Goal: Task Accomplishment & Management: Complete application form

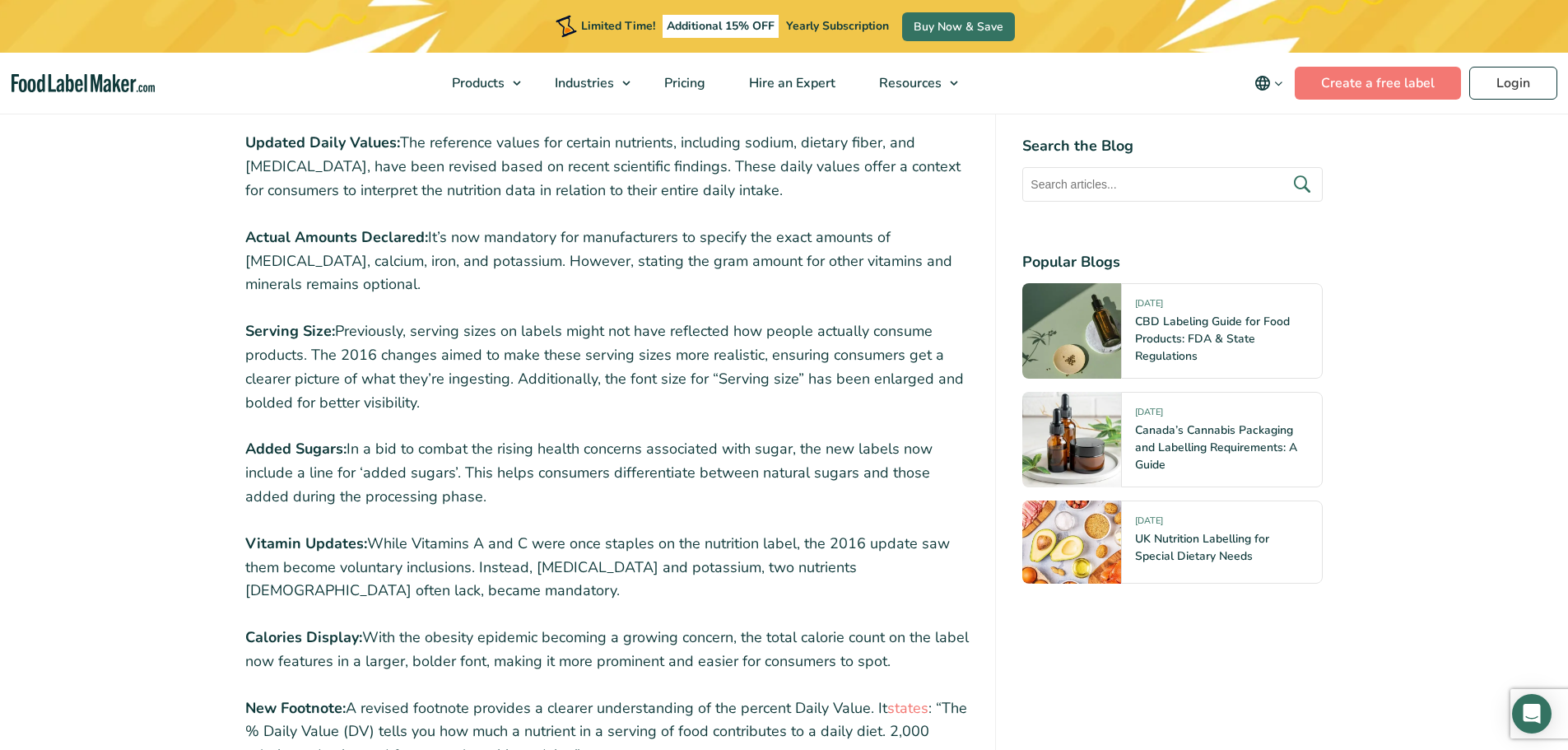
scroll to position [2060, 0]
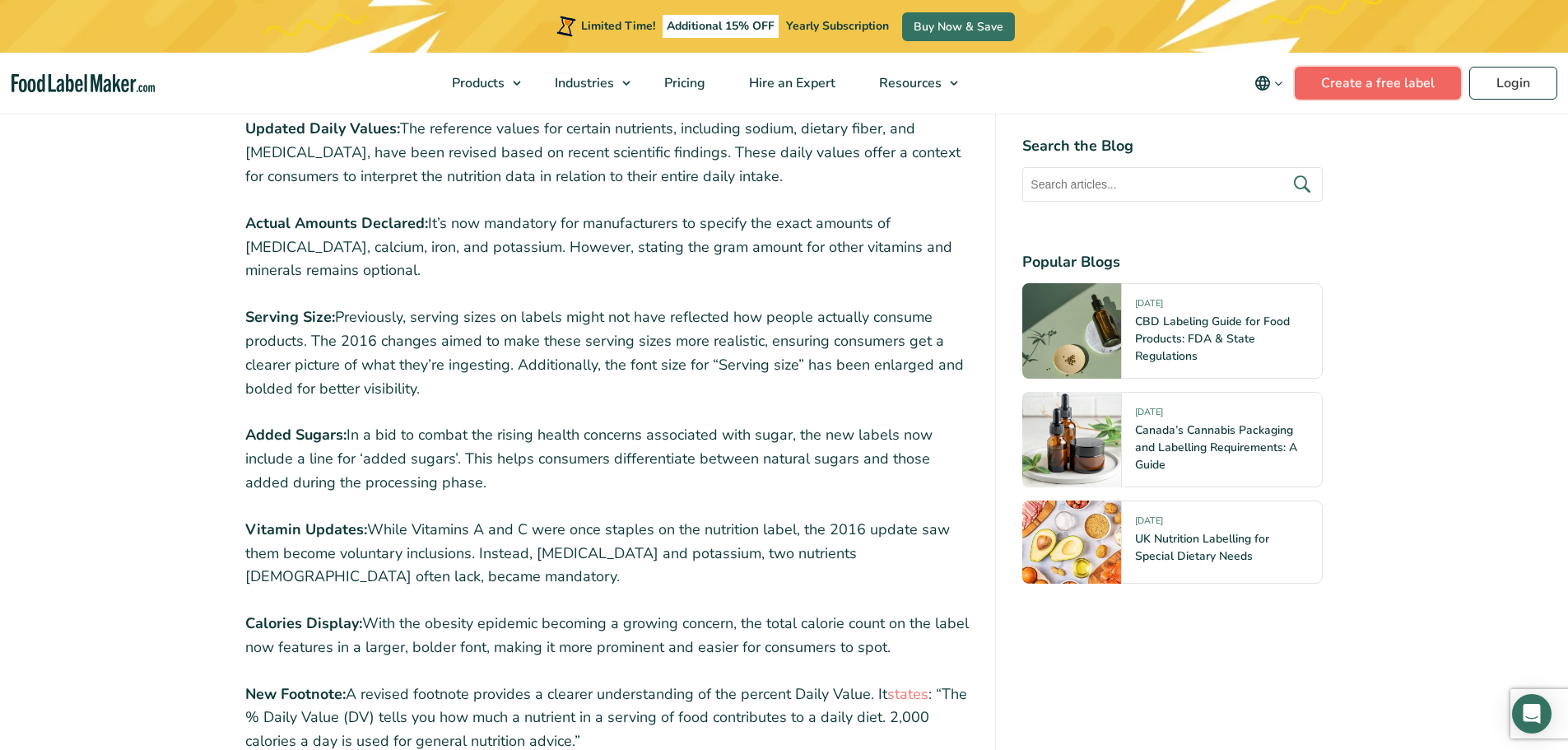
click at [1359, 84] on link "Create a free label" at bounding box center [1378, 83] width 166 height 33
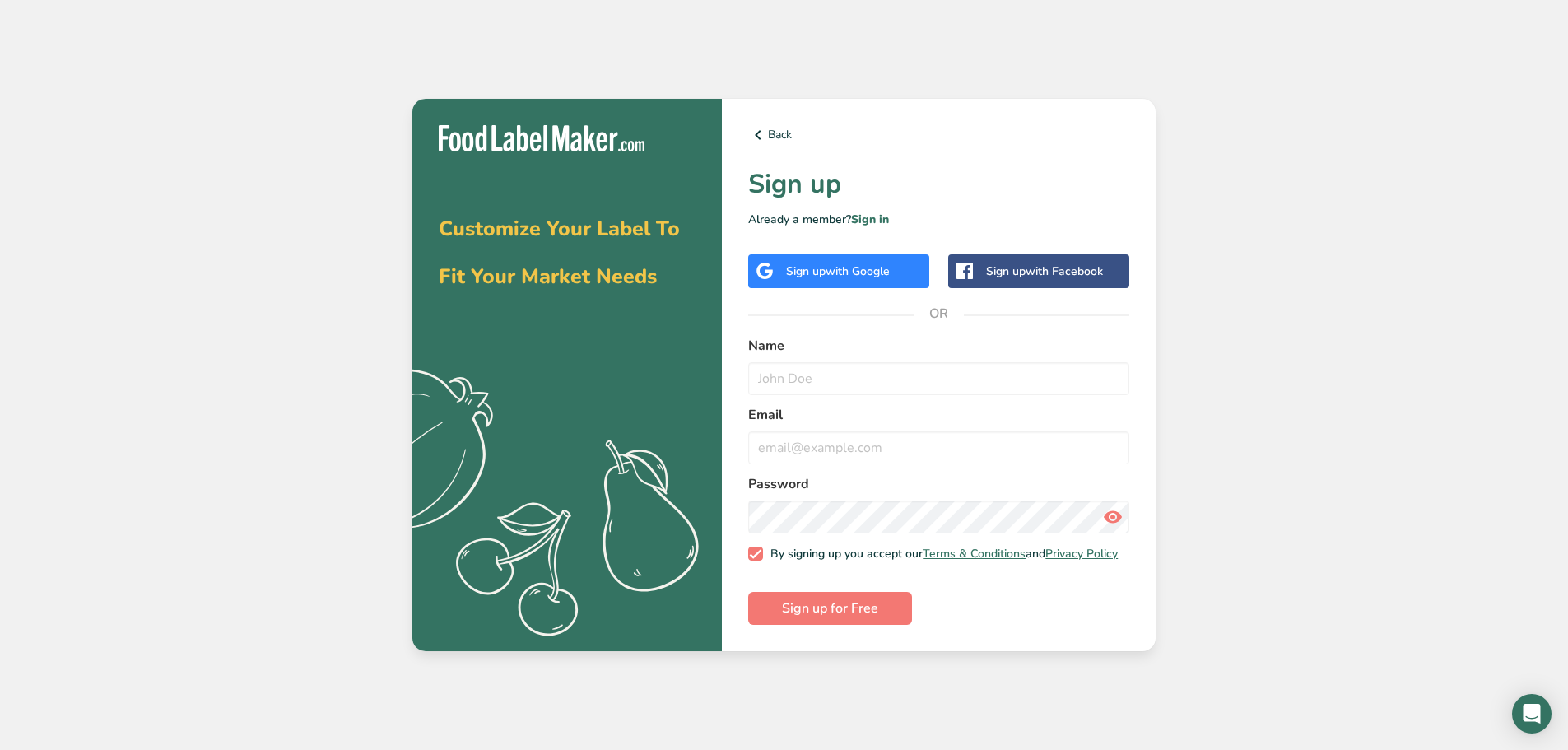
click at [817, 271] on div "Sign up with Google" at bounding box center [838, 271] width 104 height 17
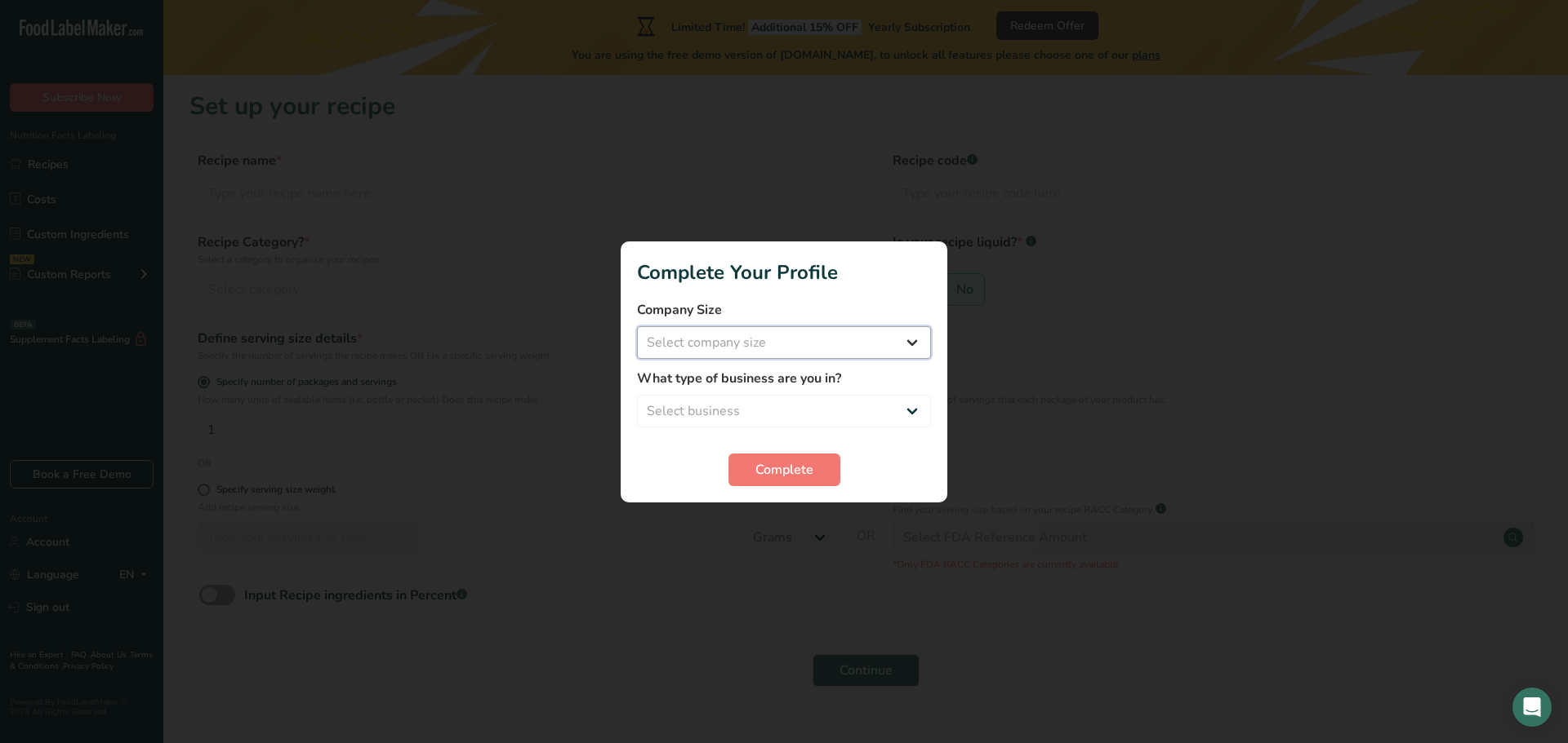
click at [813, 332] on select "Select company size Fewer than 10 Employees 10 to 50 Employees 51 to 500 Employ…" at bounding box center [784, 343] width 294 height 33
select select "2"
click at [637, 326] on select "Select company size Fewer than 10 Employees 10 to 50 Employees 51 to 500 Employ…" at bounding box center [784, 343] width 294 height 33
click at [757, 406] on select "Select business Packaged Food Manufacturer Restaurant & Cafe Bakery Meal Plans …" at bounding box center [784, 411] width 294 height 33
select select "2"
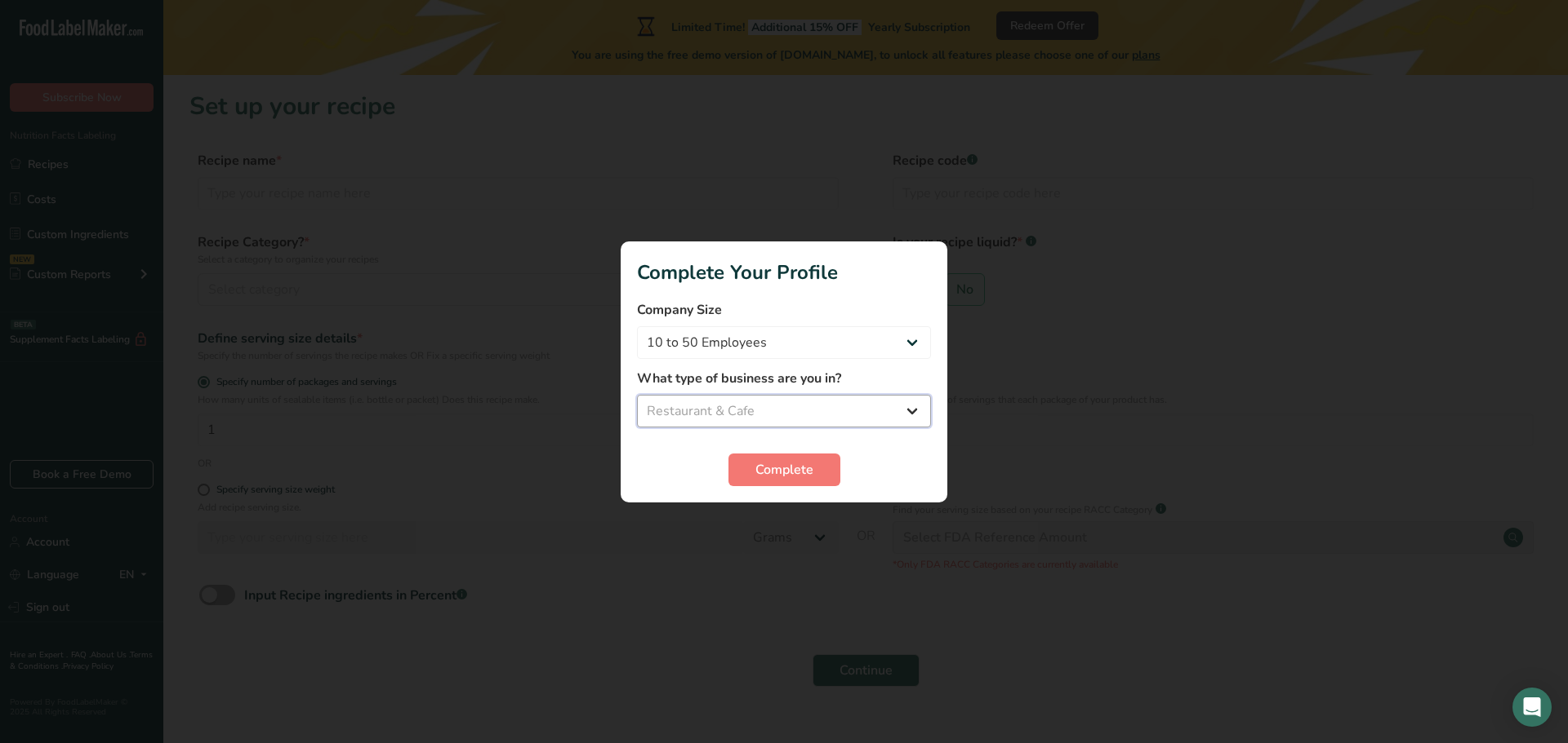
click at [637, 395] on select "Select business Packaged Food Manufacturer Restaurant & Cafe Bakery Meal Plans …" at bounding box center [784, 411] width 294 height 33
click at [766, 467] on span "Complete" at bounding box center [784, 470] width 58 height 19
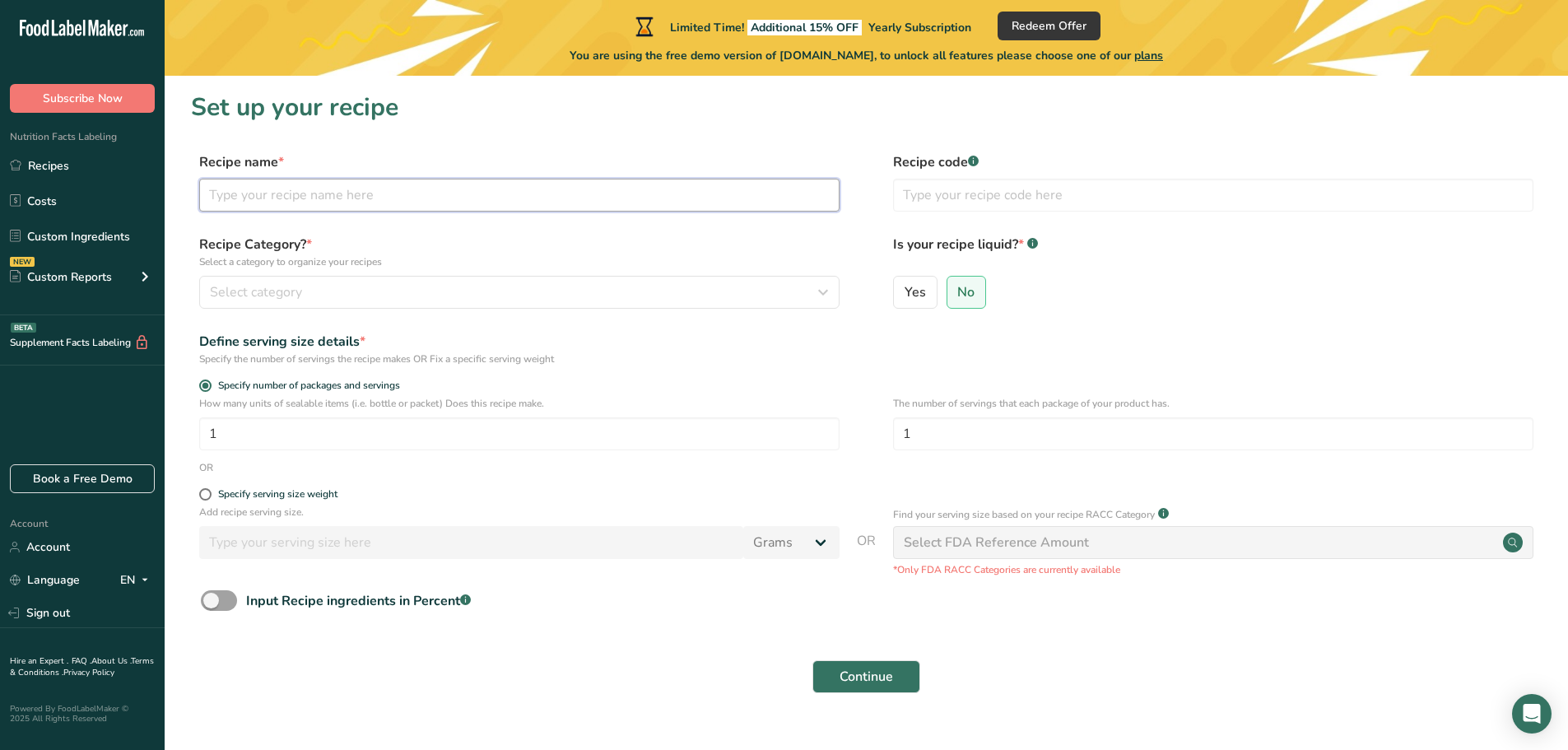
click at [353, 202] on input "text" at bounding box center [520, 195] width 640 height 33
type input "Pickled Jalapenos"
click at [576, 288] on div "Select category" at bounding box center [514, 292] width 609 height 19
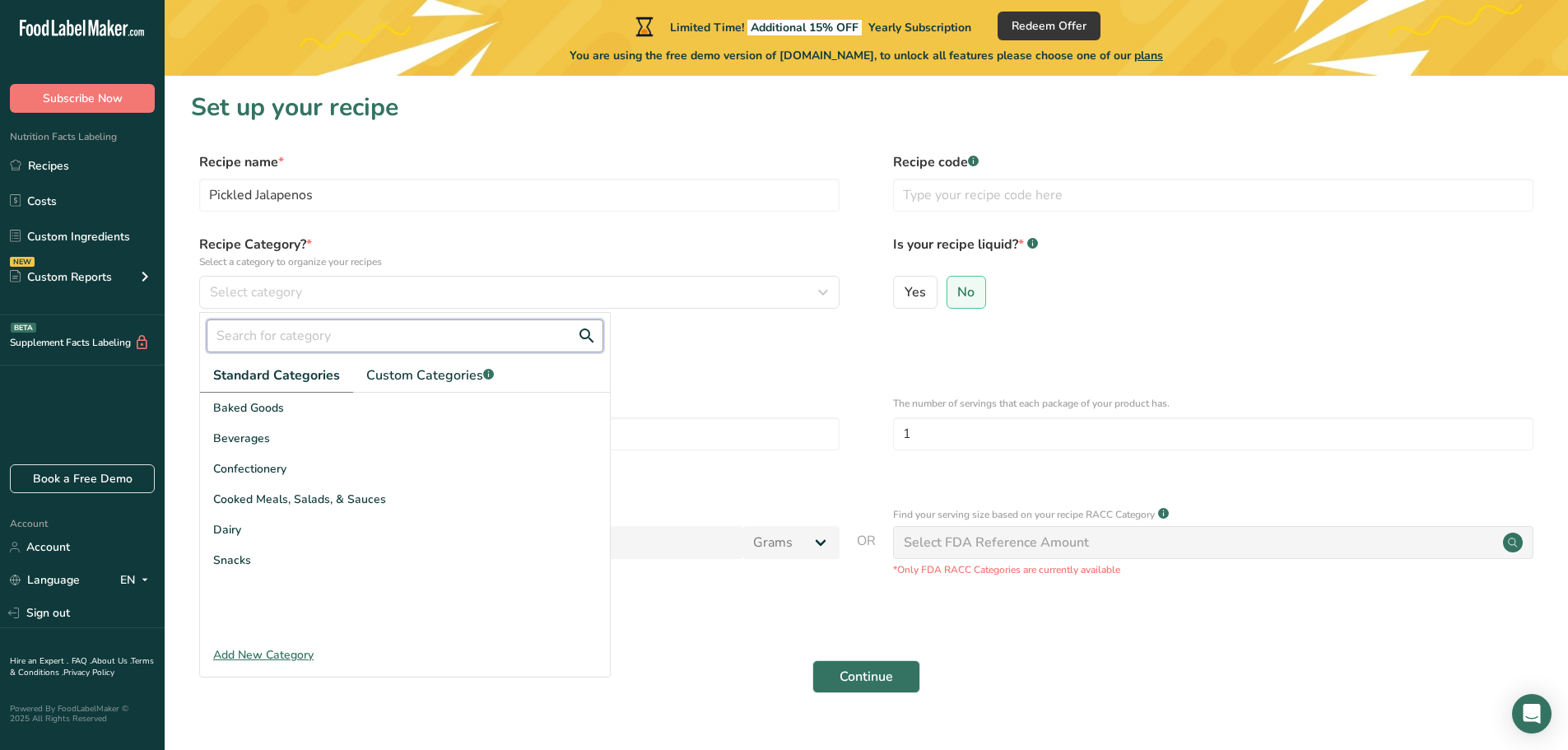
click at [429, 344] on input "text" at bounding box center [405, 336] width 396 height 33
type input "P"
type input "a"
click at [392, 370] on span "Custom Categories .a-a{fill:#347362;}.b-a{fill:#fff;}" at bounding box center [429, 375] width 128 height 19
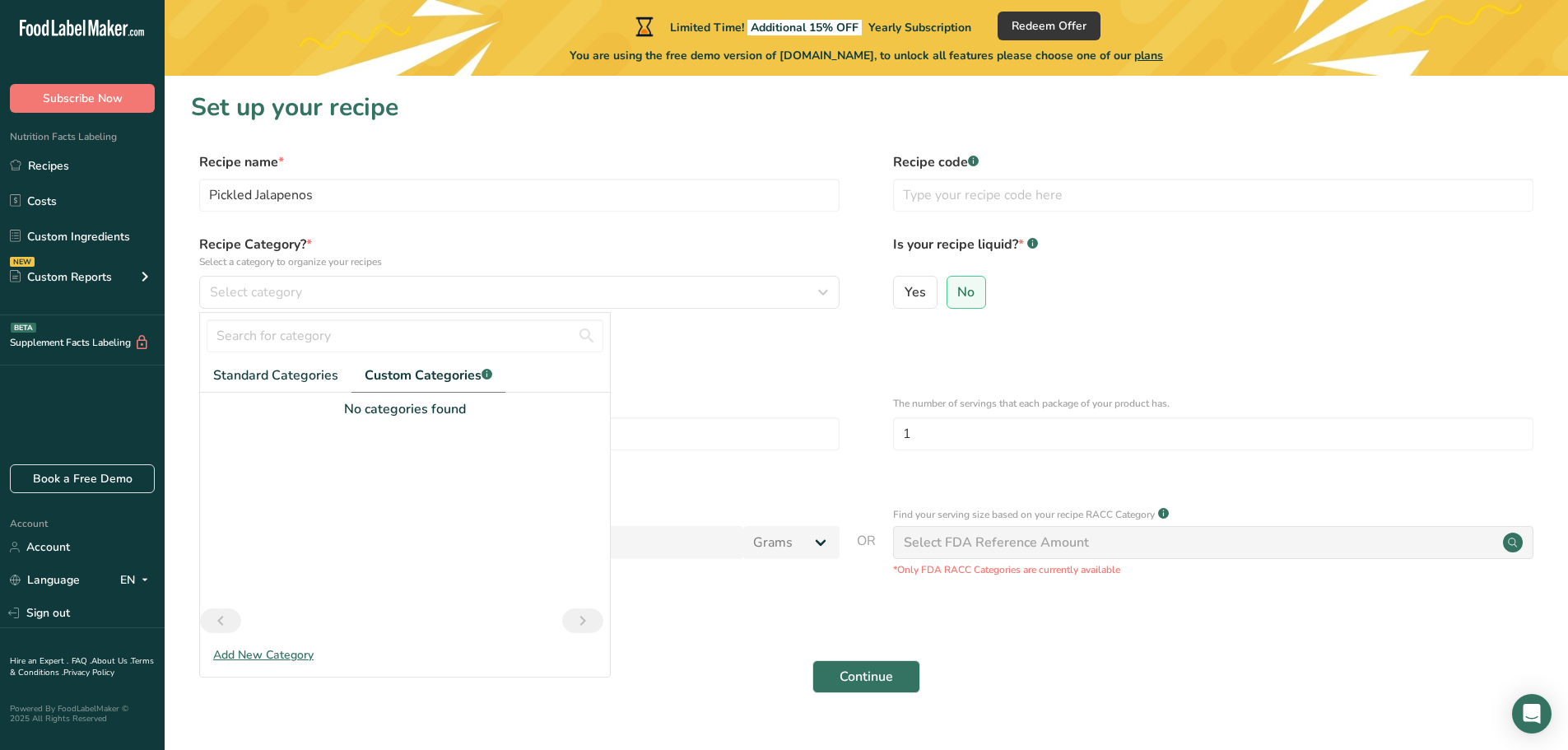
click at [283, 656] on div "Add New Category" at bounding box center [405, 655] width 410 height 17
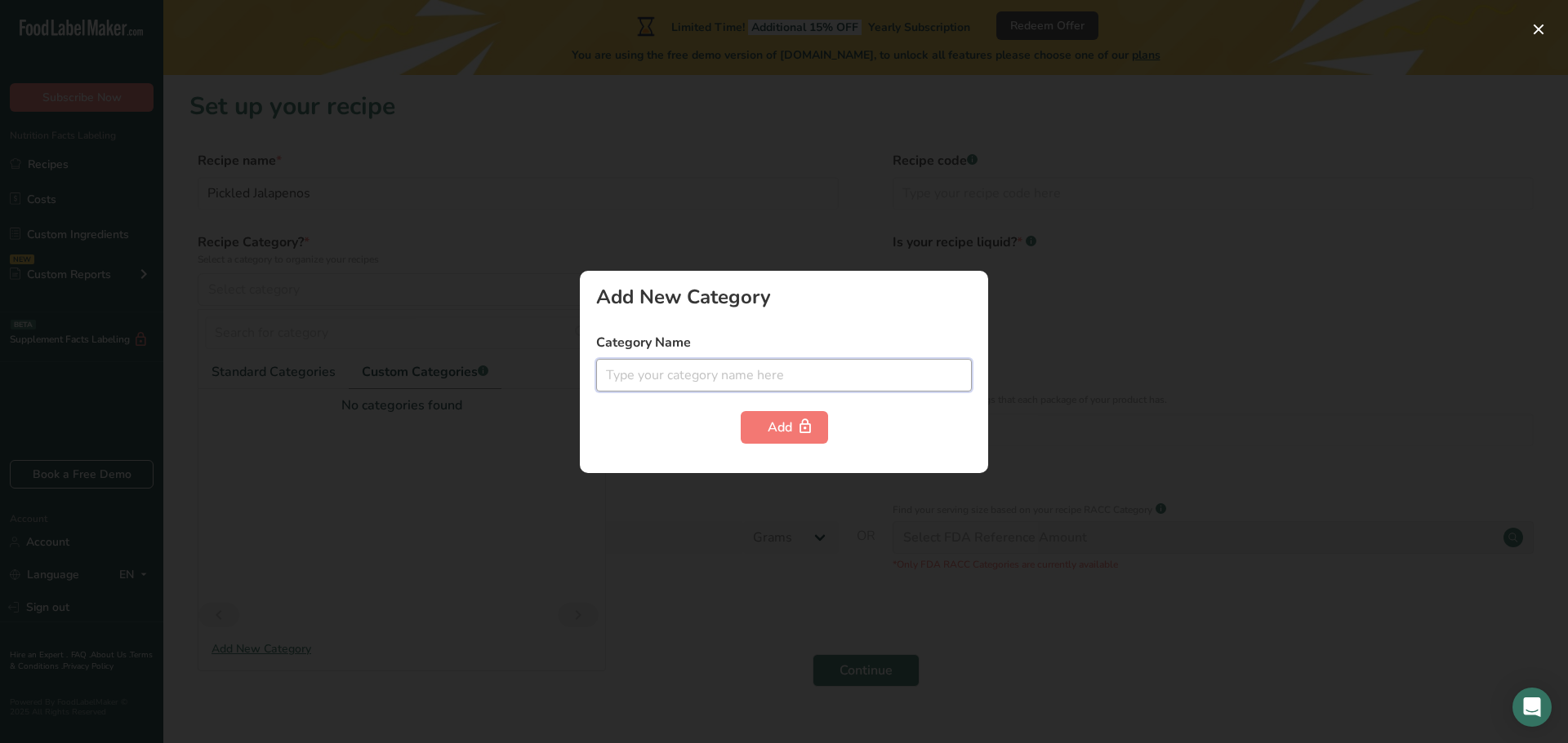
click at [685, 369] on input "text" at bounding box center [784, 376] width 376 height 33
paste input "acidified food"
type input "acidified food"
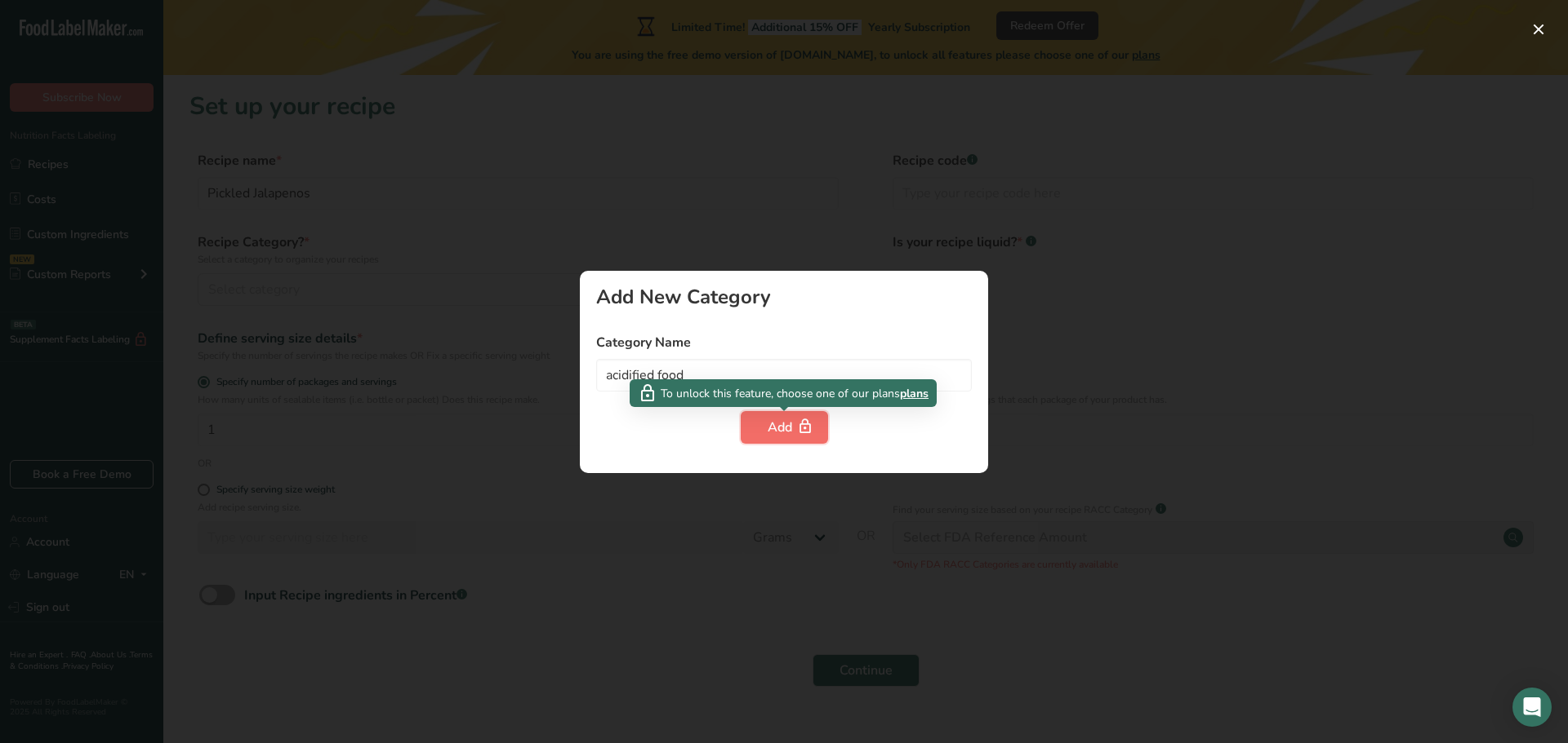
click at [752, 424] on button "Add" at bounding box center [784, 428] width 88 height 33
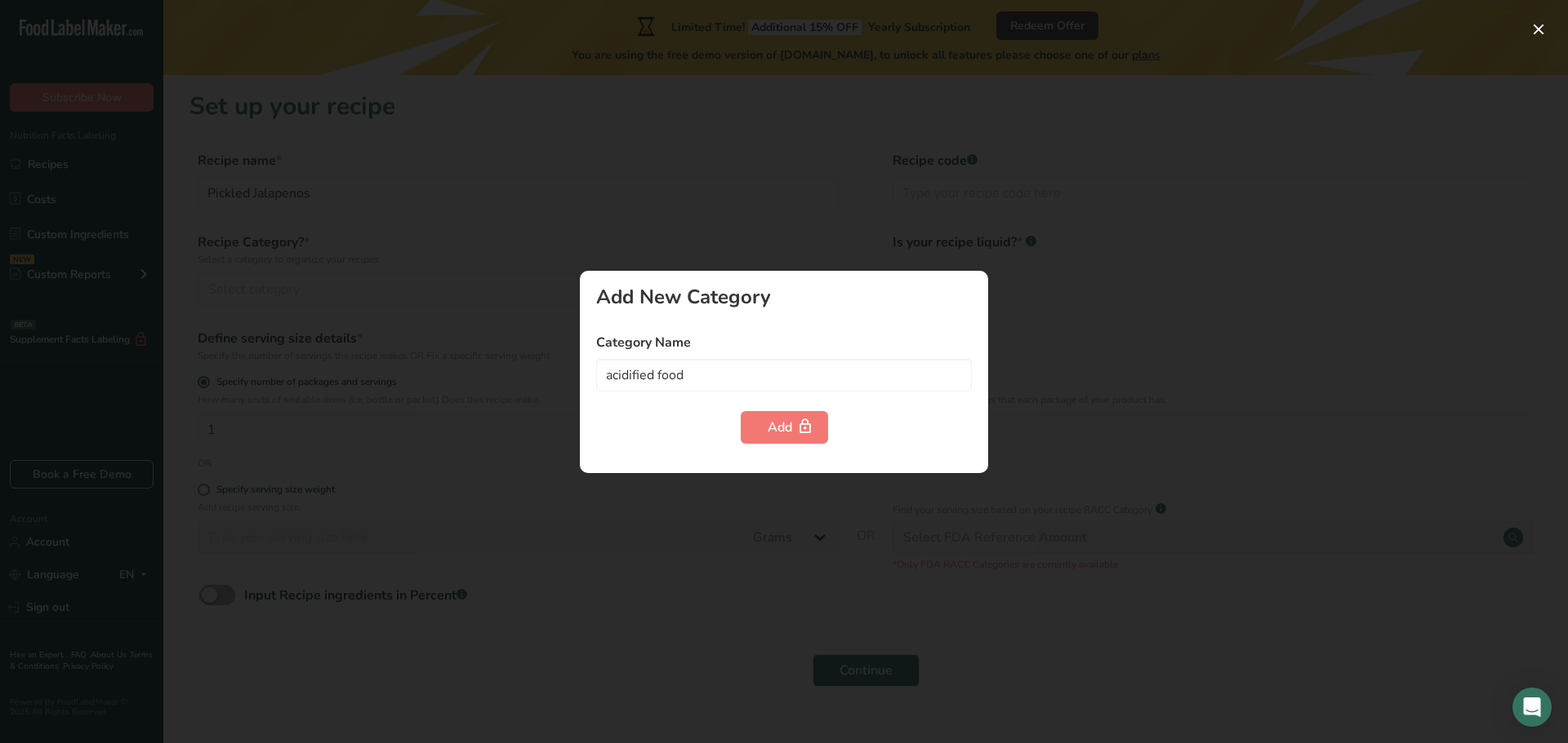
click at [543, 286] on div at bounding box center [784, 371] width 1568 height 743
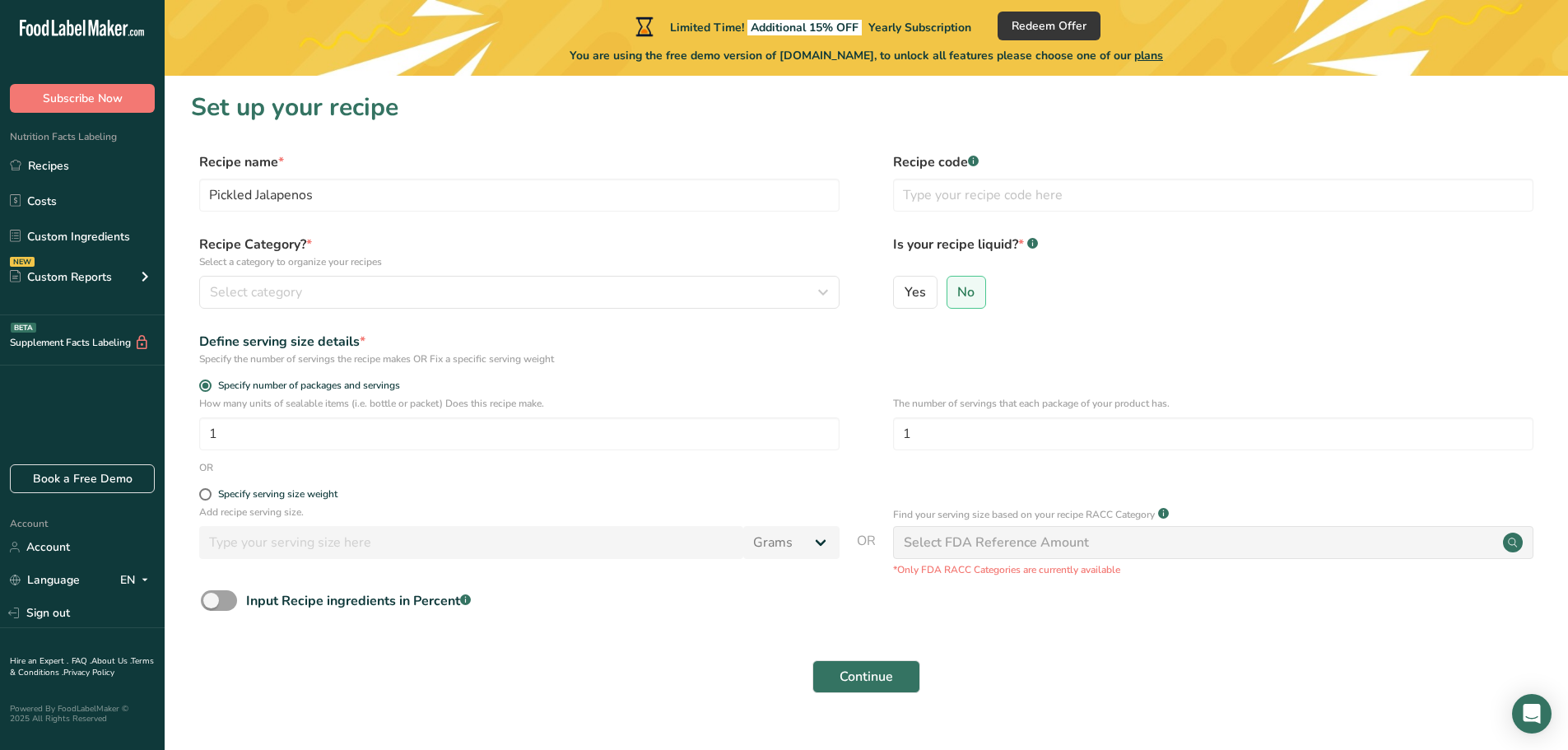
click at [1163, 57] on span "plans" at bounding box center [1148, 55] width 29 height 16
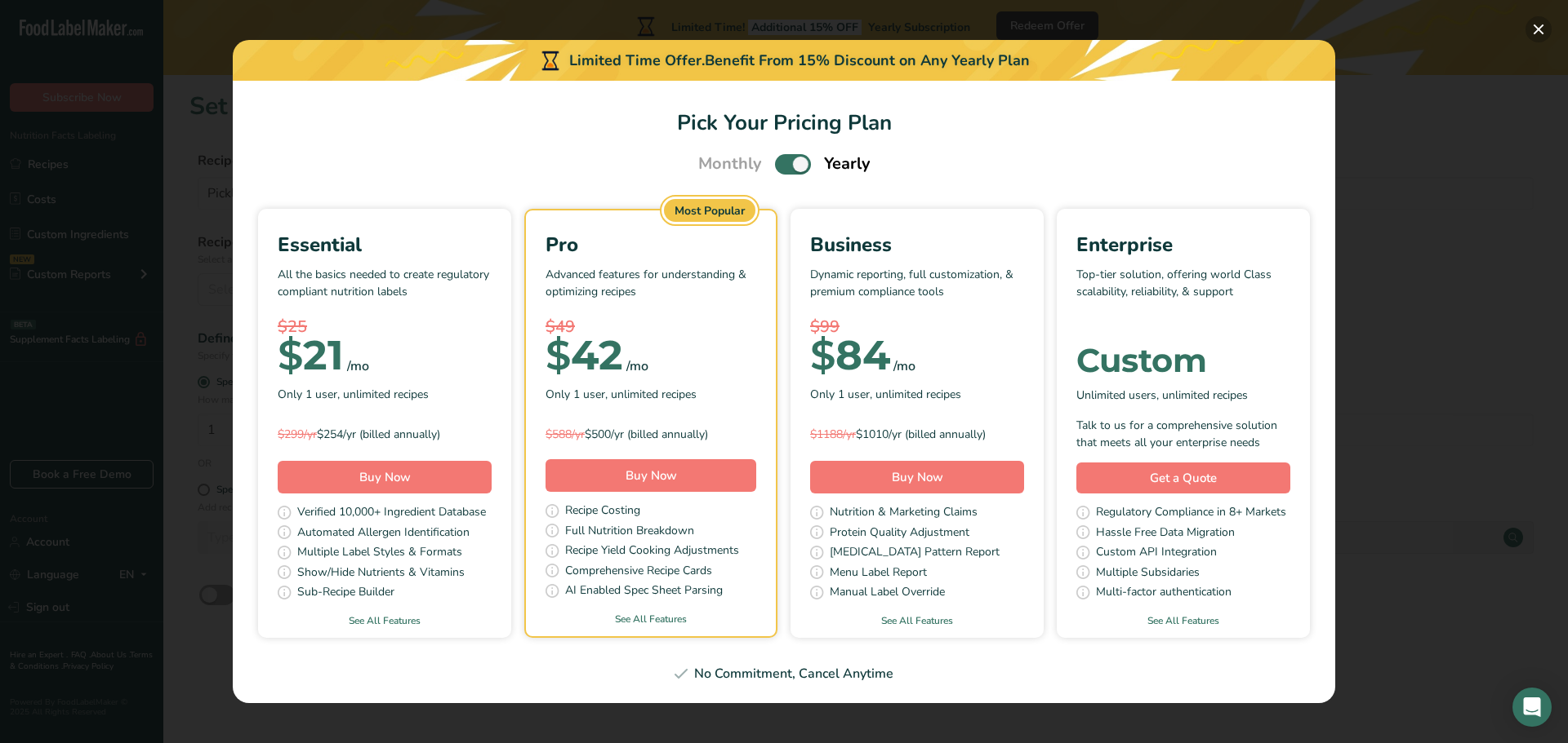
click at [1539, 28] on button "Pick Your Pricing Plan Modal" at bounding box center [1538, 29] width 26 height 26
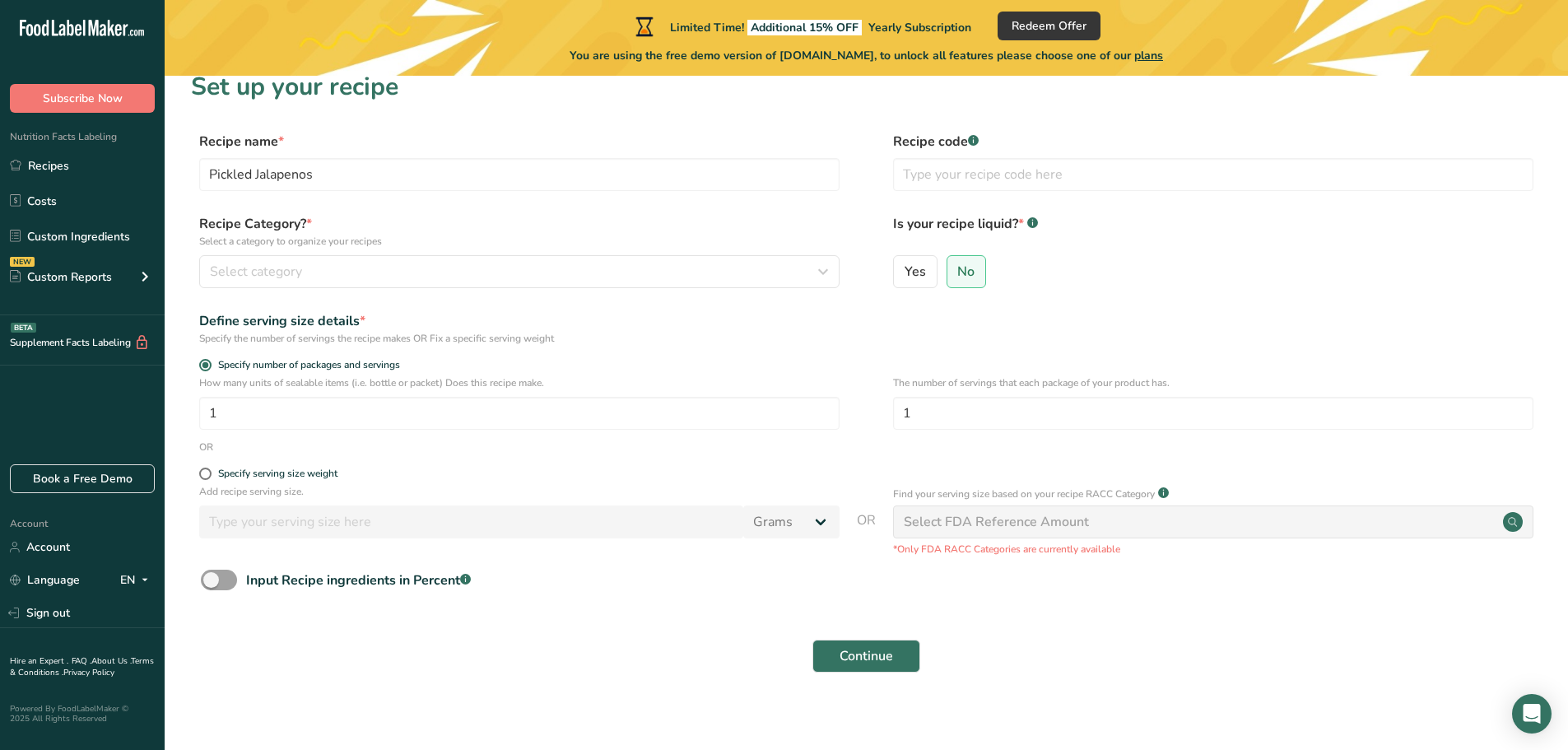
scroll to position [32, 0]
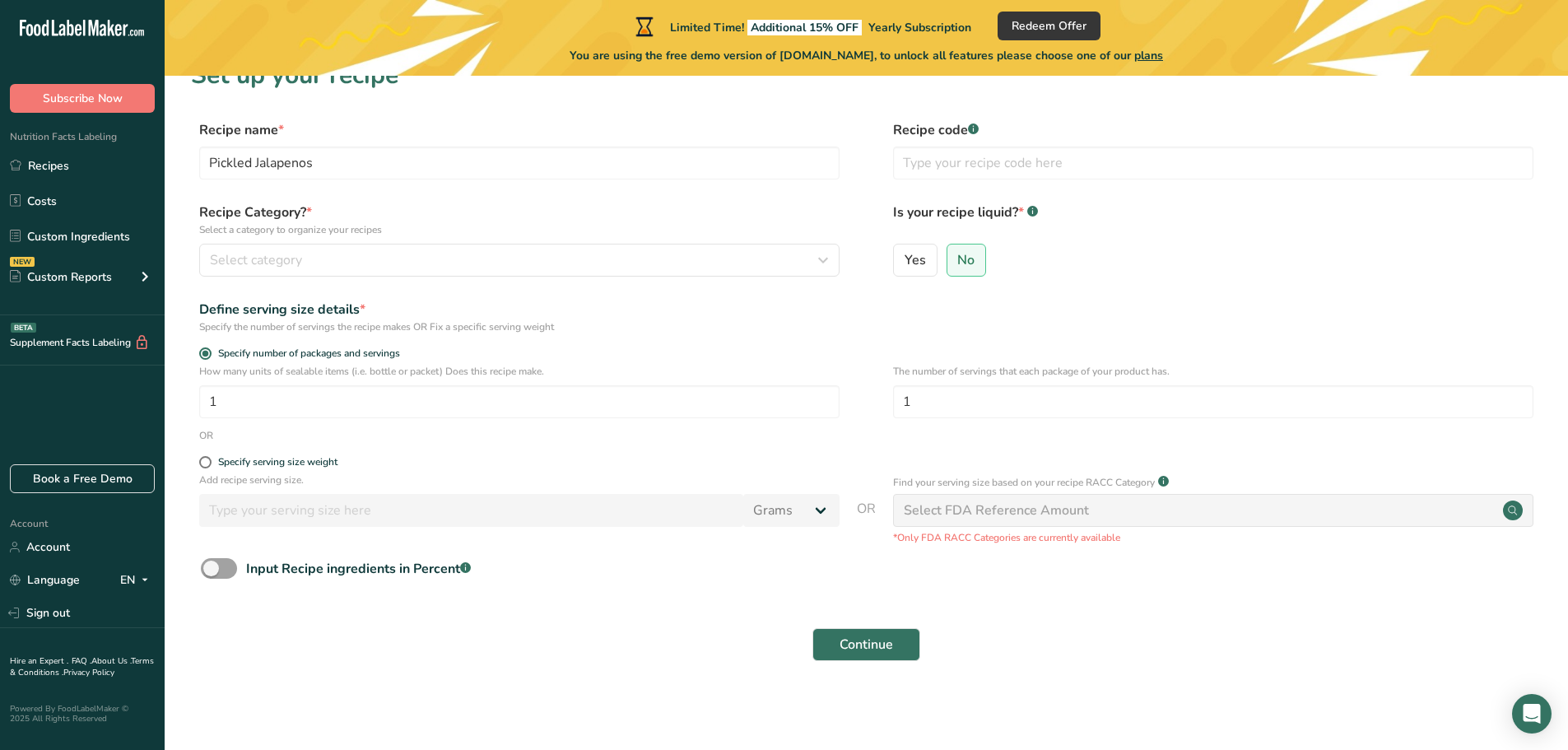
click at [1024, 506] on div "Select FDA Reference Amount" at bounding box center [996, 510] width 185 height 19
